Goal: Information Seeking & Learning: Learn about a topic

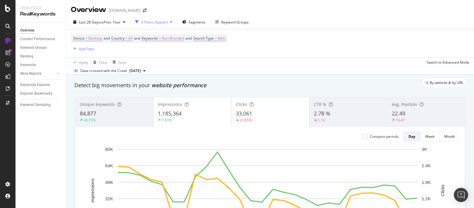
click at [317, 61] on div "Apply Clear Save Switch to Advanced Mode" at bounding box center [270, 62] width 408 height 10
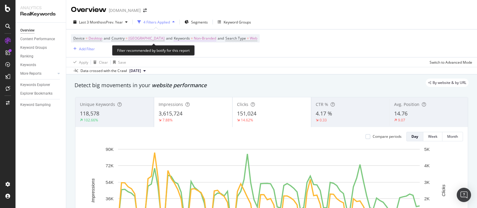
click at [174, 38] on span "Keywords" at bounding box center [182, 38] width 16 height 5
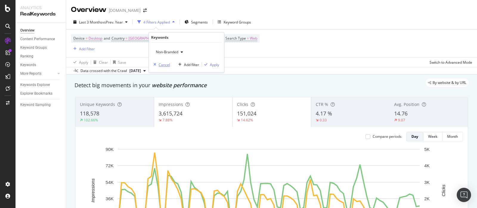
click at [163, 64] on div "Cancel" at bounding box center [163, 64] width 11 height 5
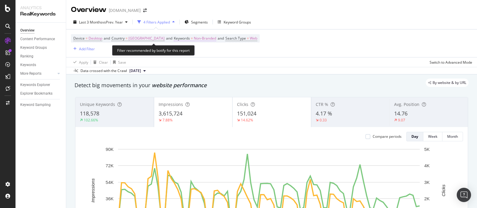
click at [174, 37] on span "Keywords" at bounding box center [182, 38] width 16 height 5
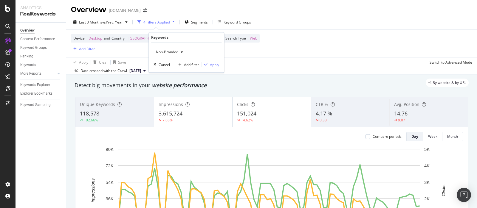
click at [181, 51] on div "button" at bounding box center [181, 52] width 7 height 4
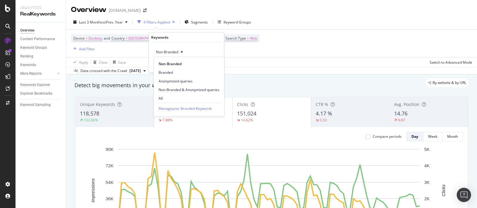
click at [182, 51] on icon "button" at bounding box center [182, 52] width 2 height 4
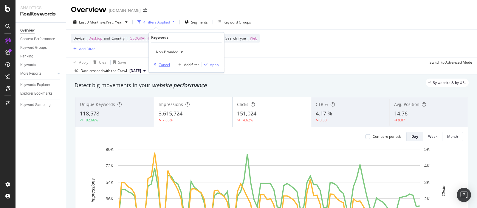
click at [163, 63] on div "Cancel" at bounding box center [163, 64] width 11 height 5
click at [116, 111] on div "118,578" at bounding box center [114, 114] width 69 height 8
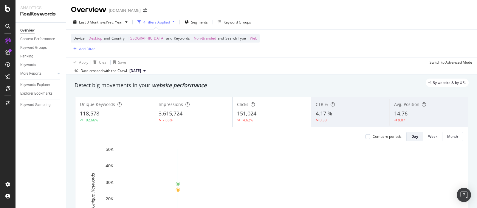
scroll to position [37, 0]
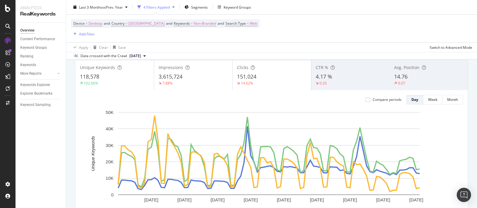
click at [187, 78] on div "3,615,724" at bounding box center [192, 77] width 69 height 8
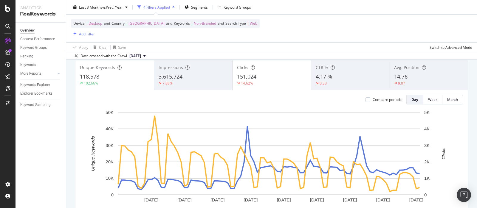
click at [256, 78] on div "151,024" at bounding box center [271, 77] width 69 height 8
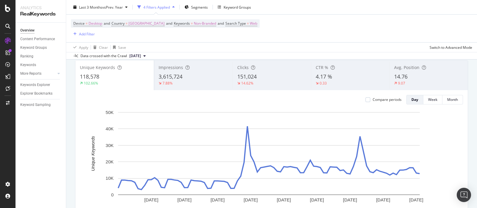
scroll to position [0, 0]
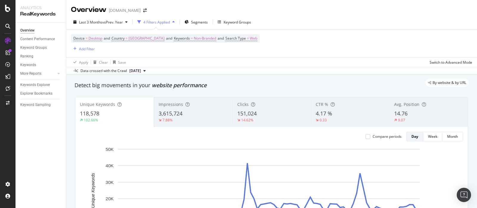
click at [404, 112] on div "14.76" at bounding box center [428, 114] width 69 height 8
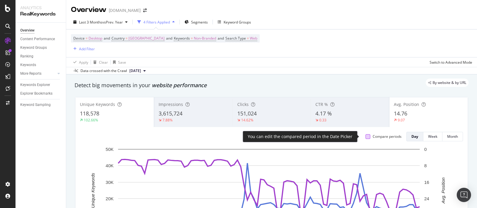
click at [365, 134] on div at bounding box center [367, 136] width 5 height 5
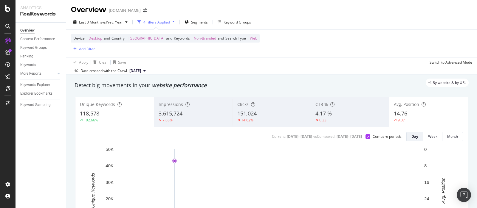
scroll to position [37, 0]
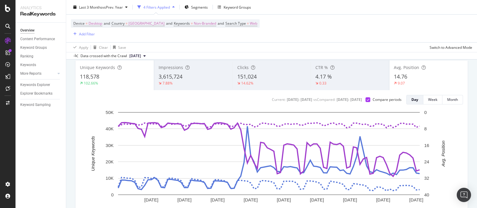
click at [408, 88] on div "Avg. Position 14.76 9.07" at bounding box center [428, 75] width 78 height 27
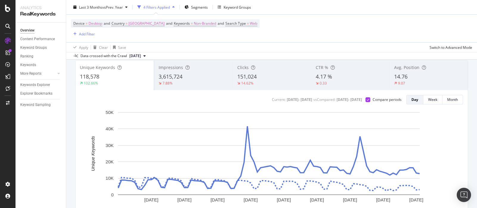
click at [419, 78] on div "14.76" at bounding box center [428, 77] width 69 height 8
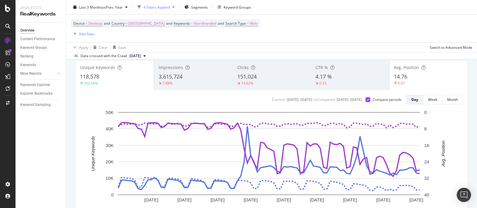
click at [104, 74] on div "118,578" at bounding box center [114, 77] width 69 height 8
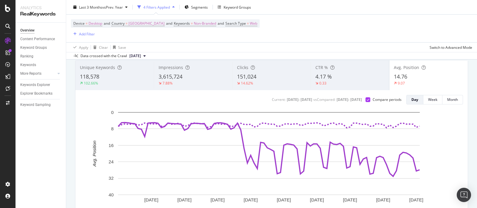
click at [88, 71] on div "Unique Keywords 118,578 102.66%" at bounding box center [114, 75] width 78 height 27
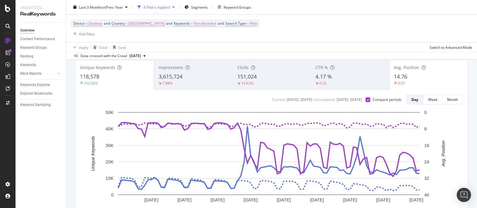
click at [408, 76] on div "14.76" at bounding box center [428, 77] width 69 height 8
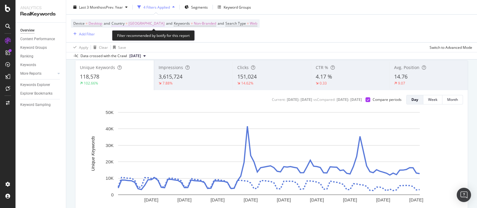
click at [124, 24] on span "Country" at bounding box center [117, 23] width 13 height 5
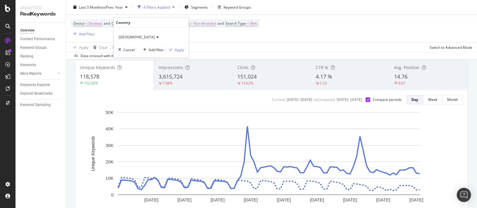
click at [155, 37] on icon at bounding box center [157, 37] width 4 height 4
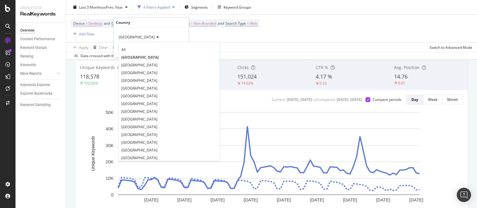
click at [155, 37] on icon at bounding box center [157, 37] width 4 height 4
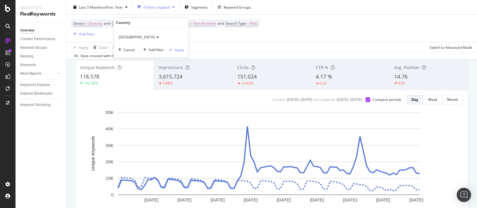
click at [283, 46] on div "Apply Clear Save Switch to Advanced Mode" at bounding box center [271, 47] width 410 height 10
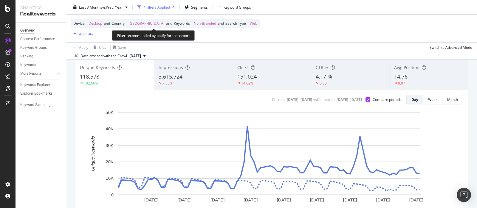
click at [174, 21] on span "Keywords" at bounding box center [182, 23] width 16 height 5
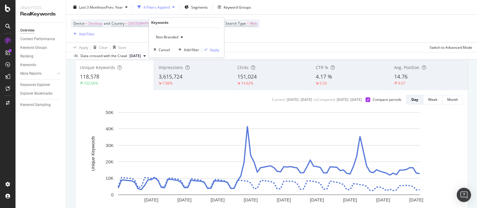
drag, startPoint x: 166, startPoint y: 53, endPoint x: 164, endPoint y: 47, distance: 6.5
click at [165, 53] on div "Non-Branded Cancel Add filter Apply" at bounding box center [186, 43] width 75 height 30
click at [164, 47] on div "Cancel" at bounding box center [163, 49] width 11 height 5
click at [164, 47] on div "Apply Clear Save Switch to Advanced Mode" at bounding box center [271, 47] width 410 height 10
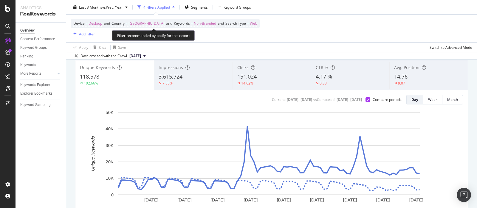
click at [153, 19] on div "Device = Desktop and Country = [GEOGRAPHIC_DATA] and Keywords = Non-Branded and…" at bounding box center [271, 29] width 401 height 28
click at [174, 25] on span "Keywords" at bounding box center [182, 23] width 16 height 5
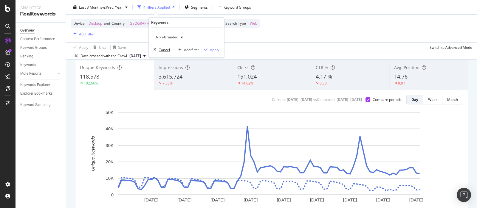
drag, startPoint x: 165, startPoint y: 51, endPoint x: 174, endPoint y: 45, distance: 10.9
click at [182, 47] on div "Cancel Add filter Apply" at bounding box center [185, 50] width 68 height 6
click at [164, 48] on div "Cancel" at bounding box center [163, 49] width 11 height 5
click at [164, 48] on div "Apply Clear Save Switch to Advanced Mode" at bounding box center [271, 47] width 410 height 10
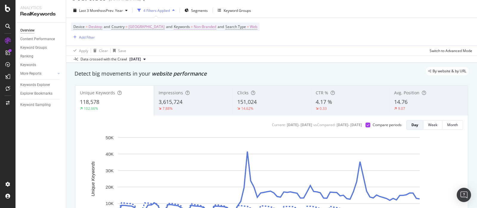
scroll to position [0, 0]
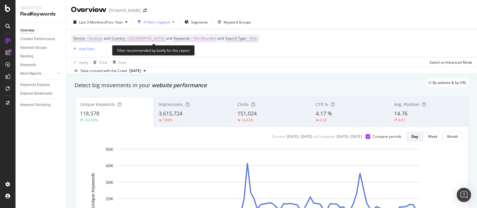
click at [194, 38] on span "Non-Branded" at bounding box center [205, 38] width 22 height 8
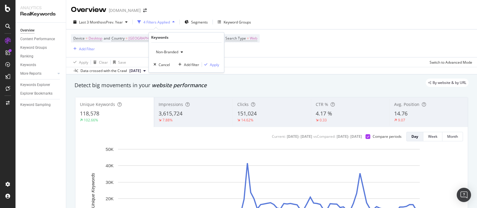
click at [178, 52] on span "Non-Branded" at bounding box center [165, 51] width 25 height 5
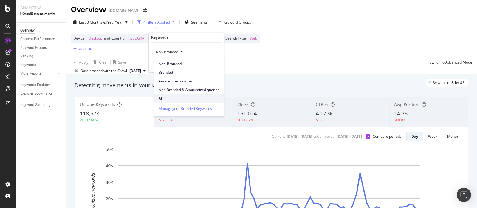
click at [164, 97] on span "All" at bounding box center [188, 98] width 61 height 5
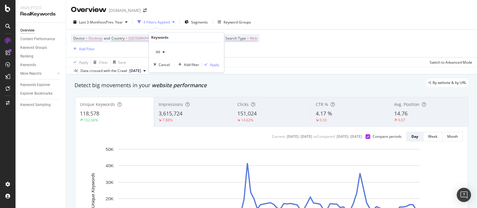
click at [214, 60] on div "All Cancel Add filter Apply" at bounding box center [186, 58] width 75 height 30
click at [214, 64] on div "Apply" at bounding box center [214, 64] width 9 height 5
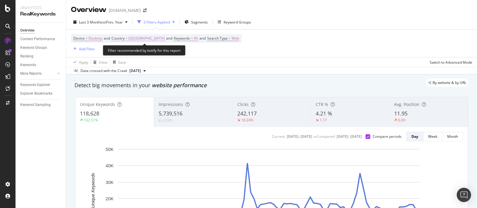
click at [123, 38] on span "Country" at bounding box center [117, 38] width 13 height 5
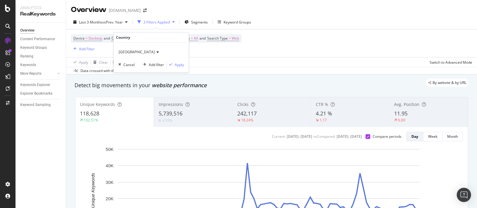
click at [131, 52] on div "[GEOGRAPHIC_DATA]" at bounding box center [151, 52] width 66 height 10
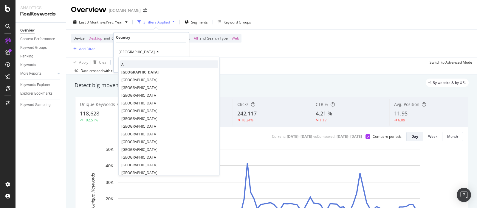
click at [140, 63] on div "All" at bounding box center [169, 64] width 98 height 8
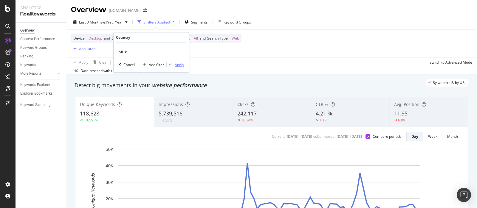
click at [178, 65] on div "Apply" at bounding box center [179, 64] width 9 height 5
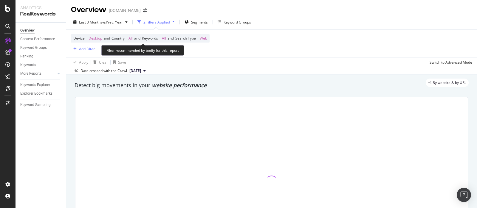
click at [119, 38] on span "Country" at bounding box center [117, 38] width 13 height 5
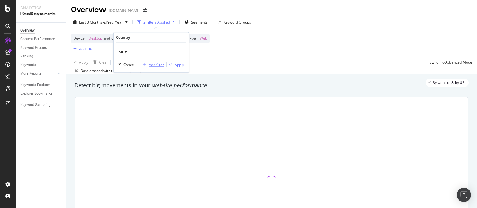
click at [150, 66] on div "Add filter" at bounding box center [156, 64] width 15 height 5
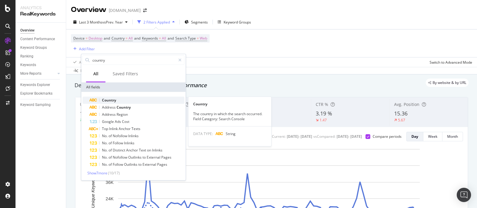
type input "country"
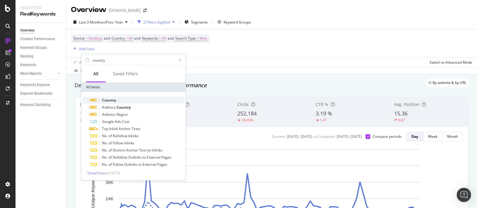
click at [112, 99] on span "Country" at bounding box center [109, 100] width 14 height 5
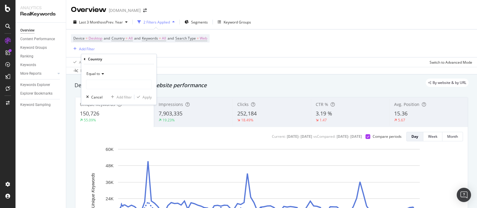
click at [100, 74] on icon at bounding box center [102, 74] width 4 height 4
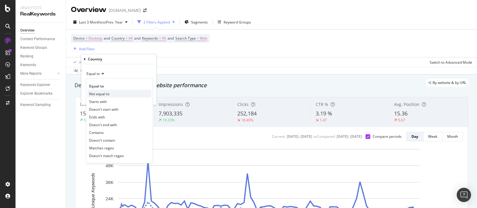
click at [105, 94] on span "Not equal to" at bounding box center [99, 93] width 20 height 5
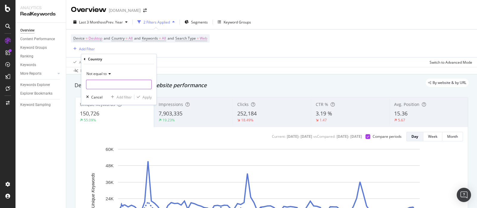
click at [104, 86] on input "text" at bounding box center [118, 85] width 65 height 10
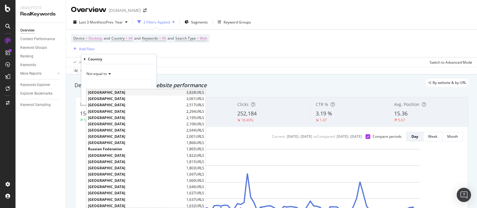
click at [102, 92] on span "[GEOGRAPHIC_DATA]" at bounding box center [136, 92] width 97 height 5
type input "[GEOGRAPHIC_DATA]"
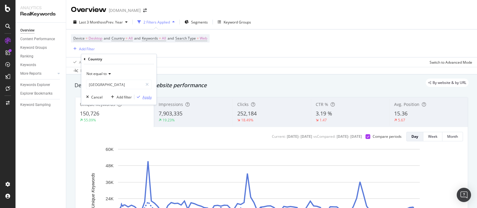
click at [144, 98] on div "Apply" at bounding box center [146, 96] width 9 height 5
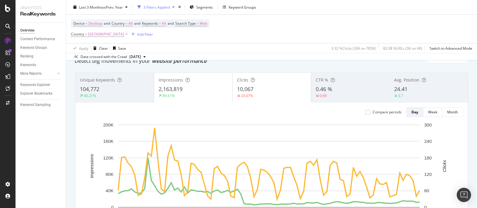
scroll to position [37, 0]
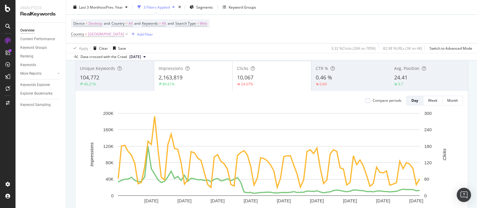
click at [97, 80] on span "104,772" at bounding box center [89, 77] width 19 height 7
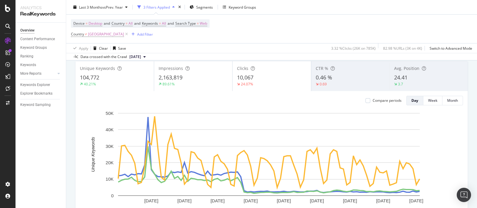
click at [192, 78] on div "2,163,819" at bounding box center [192, 78] width 69 height 8
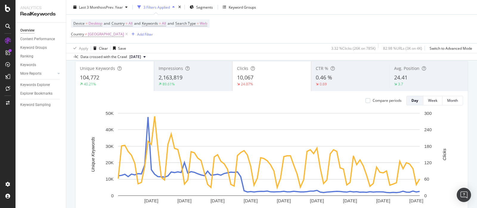
click at [253, 77] on div "10,067" at bounding box center [271, 78] width 69 height 8
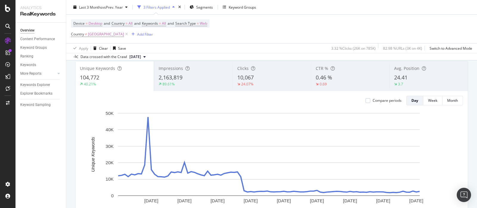
click at [184, 77] on div "2,163,819" at bounding box center [192, 78] width 69 height 8
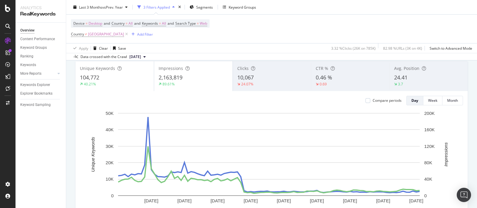
click at [114, 78] on div "104,772" at bounding box center [114, 78] width 69 height 8
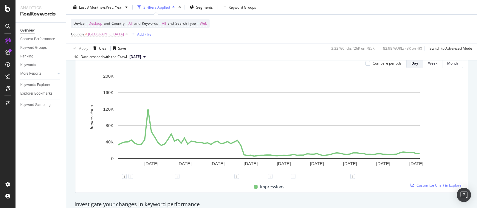
scroll to position [0, 0]
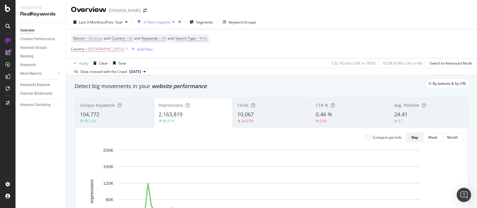
click at [111, 117] on div "104,772" at bounding box center [114, 115] width 69 height 8
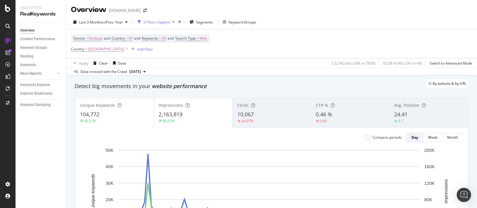
click at [183, 116] on div "2,163,819" at bounding box center [192, 115] width 69 height 8
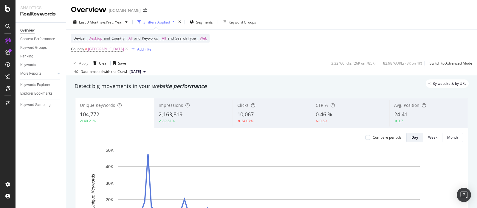
click at [182, 110] on div "Impressions 2,163,819 89.61%" at bounding box center [193, 113] width 78 height 27
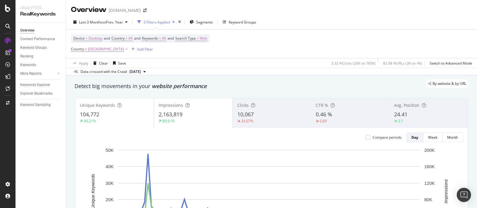
click at [111, 115] on div "104,772" at bounding box center [114, 115] width 69 height 8
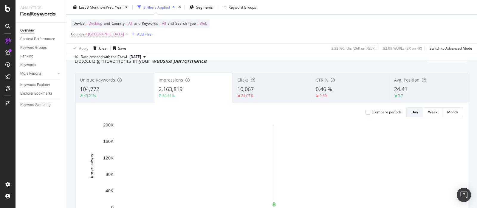
scroll to position [37, 0]
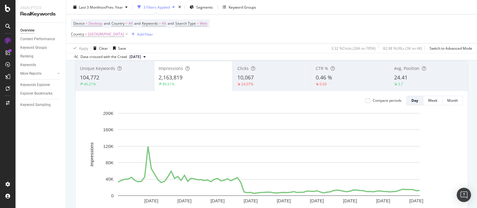
click at [244, 81] on span "10,067" at bounding box center [245, 77] width 16 height 7
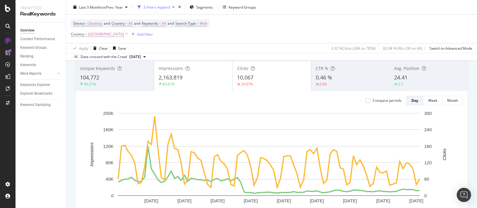
click at [193, 75] on div "2,163,819" at bounding box center [192, 78] width 69 height 8
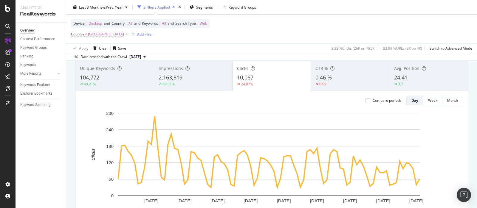
click at [344, 76] on div "0.46 %" at bounding box center [349, 78] width 69 height 8
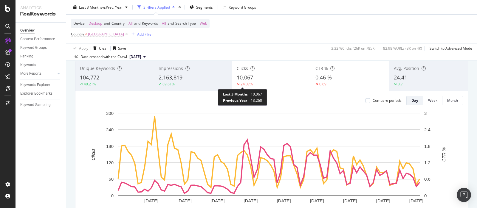
click at [237, 83] on icon at bounding box center [238, 85] width 3 height 4
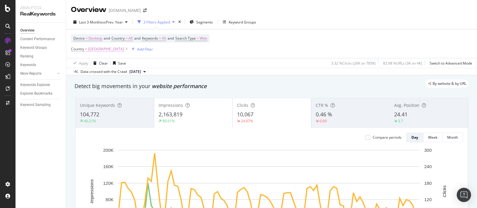
click at [77, 49] on span "Country" at bounding box center [77, 48] width 13 height 5
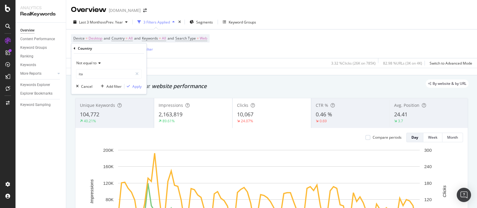
type input "[GEOGRAPHIC_DATA]"
click at [89, 63] on span "Not equal to" at bounding box center [86, 62] width 20 height 5
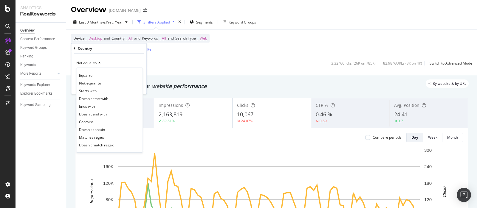
click at [89, 71] on div "Equal to Not equal to Starts with Doesn't start with Ends with Doesn't end with…" at bounding box center [109, 110] width 67 height 85
click at [86, 74] on span "Equal to" at bounding box center [85, 75] width 13 height 5
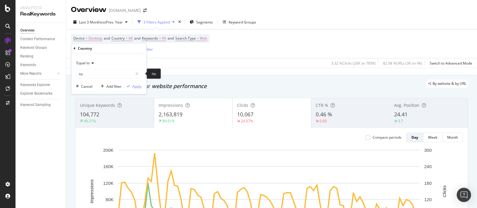
type input "[GEOGRAPHIC_DATA]"
click at [135, 85] on div "Apply" at bounding box center [136, 86] width 9 height 5
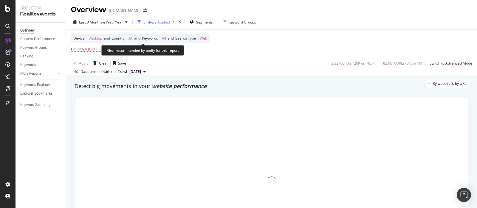
click at [121, 39] on span "Country" at bounding box center [117, 38] width 13 height 5
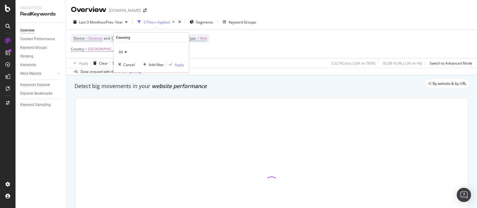
click at [126, 52] on icon at bounding box center [125, 52] width 4 height 4
click at [124, 72] on span "[GEOGRAPHIC_DATA]" at bounding box center [139, 72] width 36 height 5
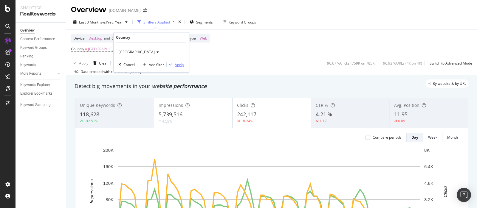
click at [174, 65] on div "button" at bounding box center [171, 65] width 8 height 4
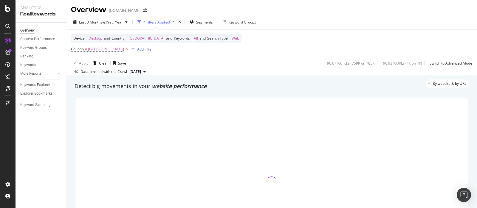
click at [124, 50] on icon at bounding box center [126, 49] width 5 height 6
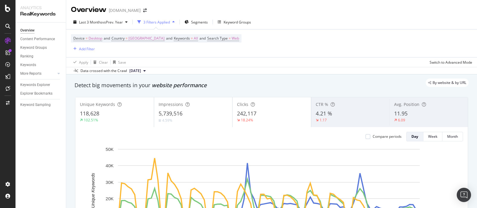
click at [175, 115] on span "5,739,516" at bounding box center [170, 113] width 24 height 7
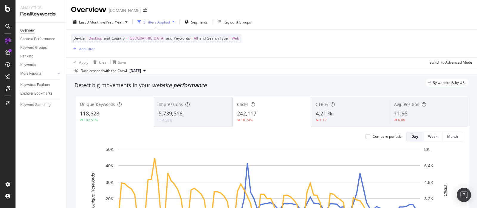
click at [254, 116] on span "242,117" at bounding box center [246, 113] width 19 height 7
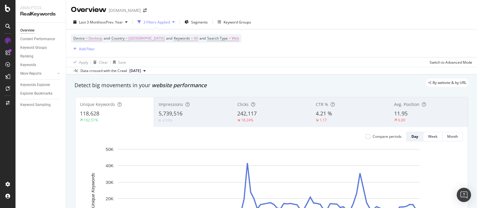
click at [174, 113] on span "5,739,516" at bounding box center [170, 113] width 24 height 7
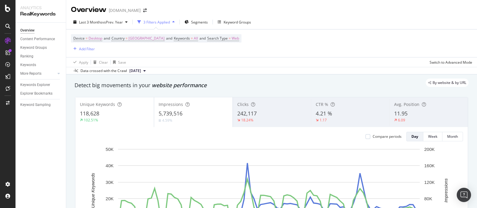
click at [125, 114] on div "118,628" at bounding box center [114, 114] width 69 height 8
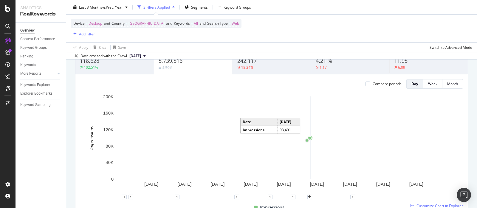
scroll to position [37, 0]
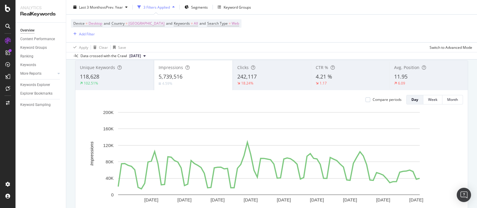
click at [253, 72] on div "Clicks 242,117 18.24%" at bounding box center [272, 75] width 78 height 27
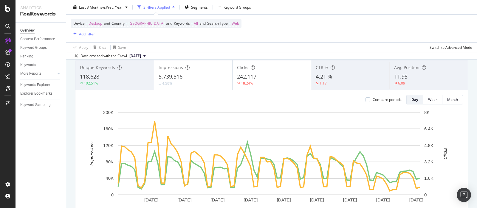
click at [169, 76] on span "5,739,516" at bounding box center [170, 76] width 24 height 7
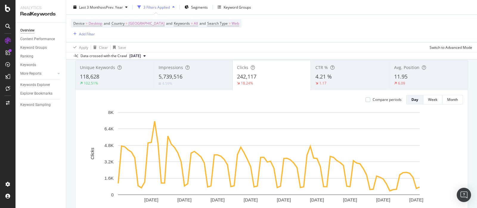
click at [325, 71] on div "CTR % 4.21 % 1.17" at bounding box center [350, 75] width 78 height 27
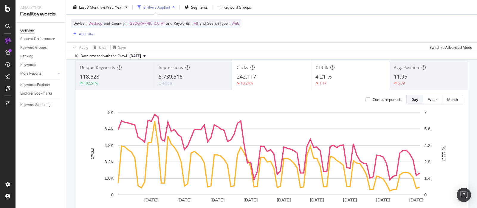
click at [261, 78] on div "242,117" at bounding box center [271, 77] width 69 height 8
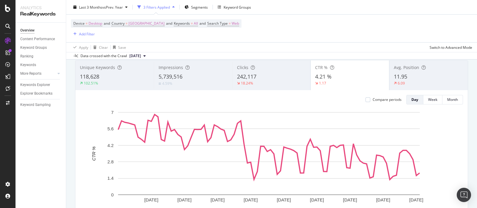
click at [294, 102] on div "Compare periods Day Week Month" at bounding box center [271, 100] width 382 height 10
